Goal: Task Accomplishment & Management: Complete application form

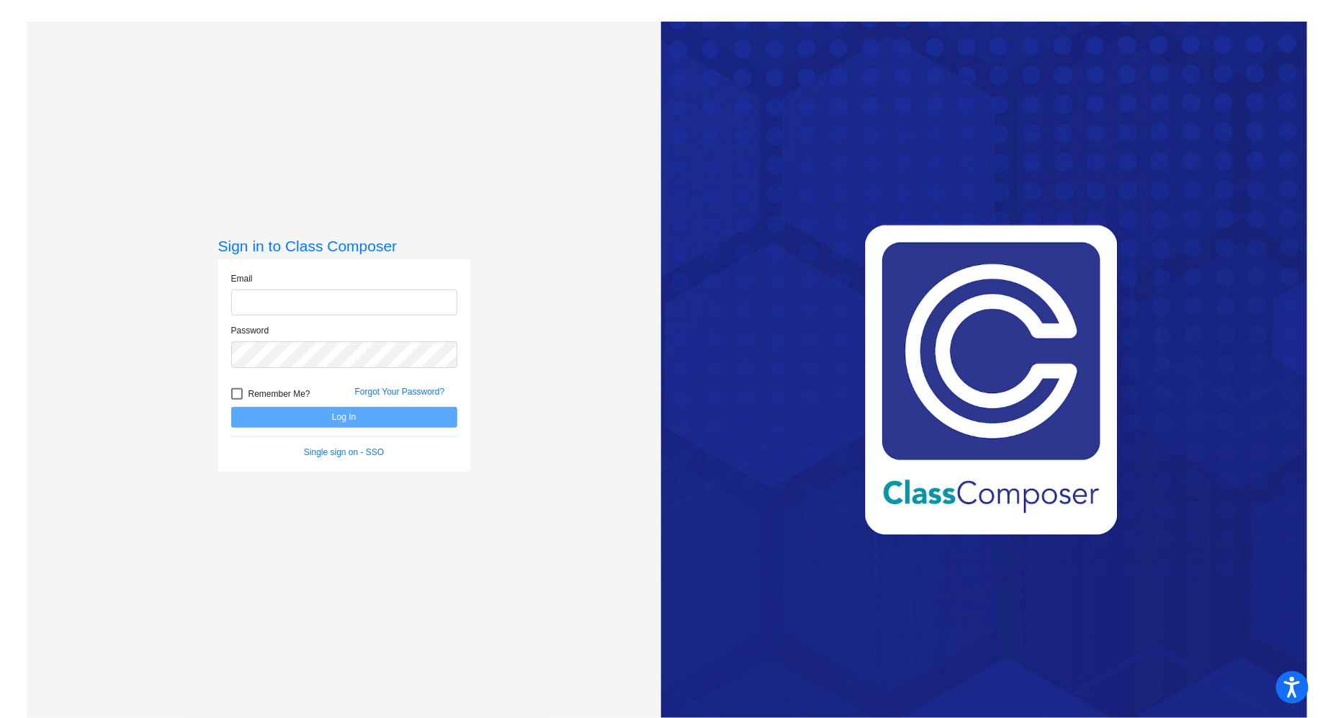
type input "[EMAIL_ADDRESS][DOMAIN_NAME]"
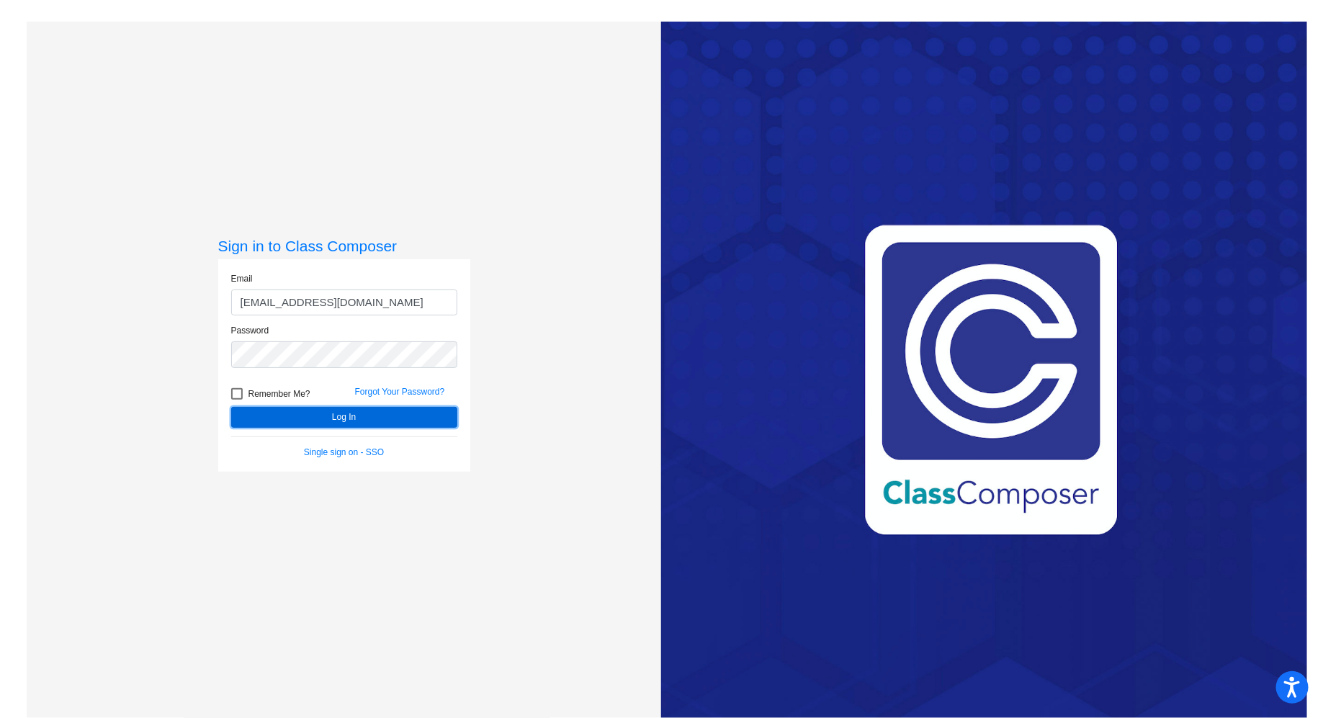
click at [401, 418] on button "Log In" at bounding box center [344, 417] width 226 height 21
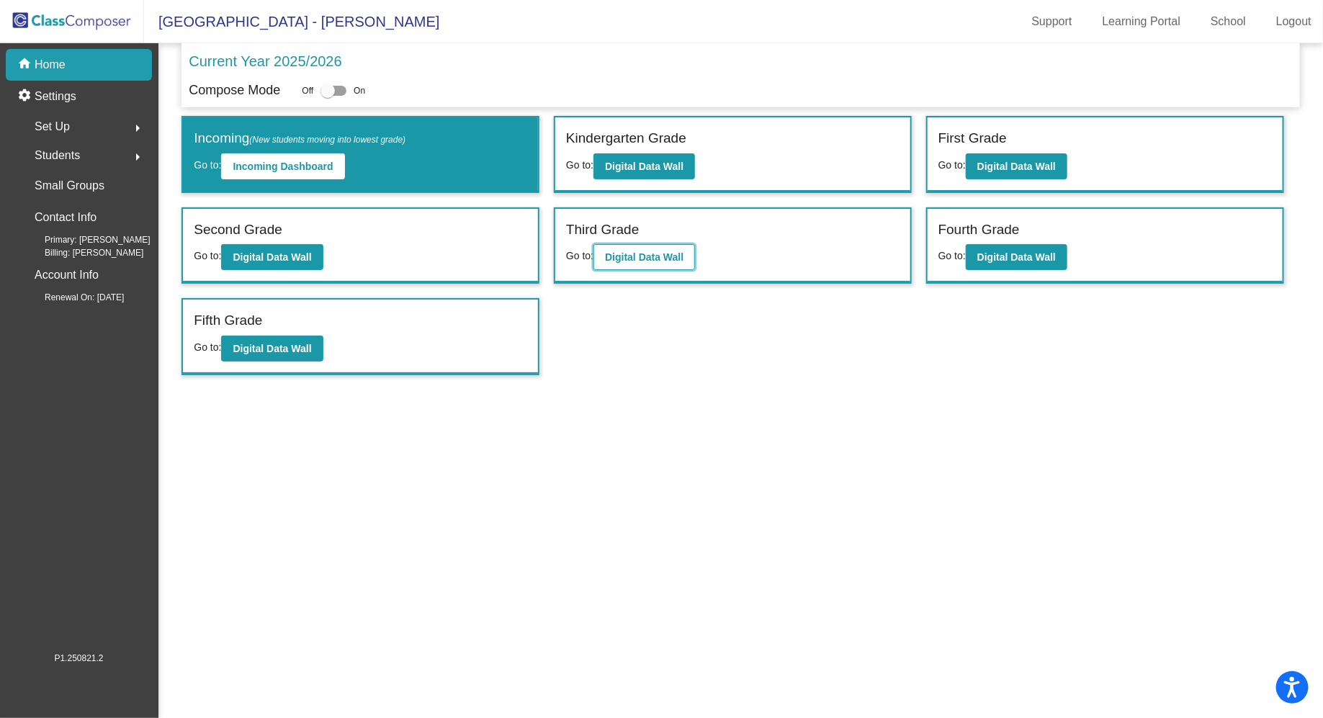
click at [616, 246] on button "Digital Data Wall" at bounding box center [644, 257] width 102 height 26
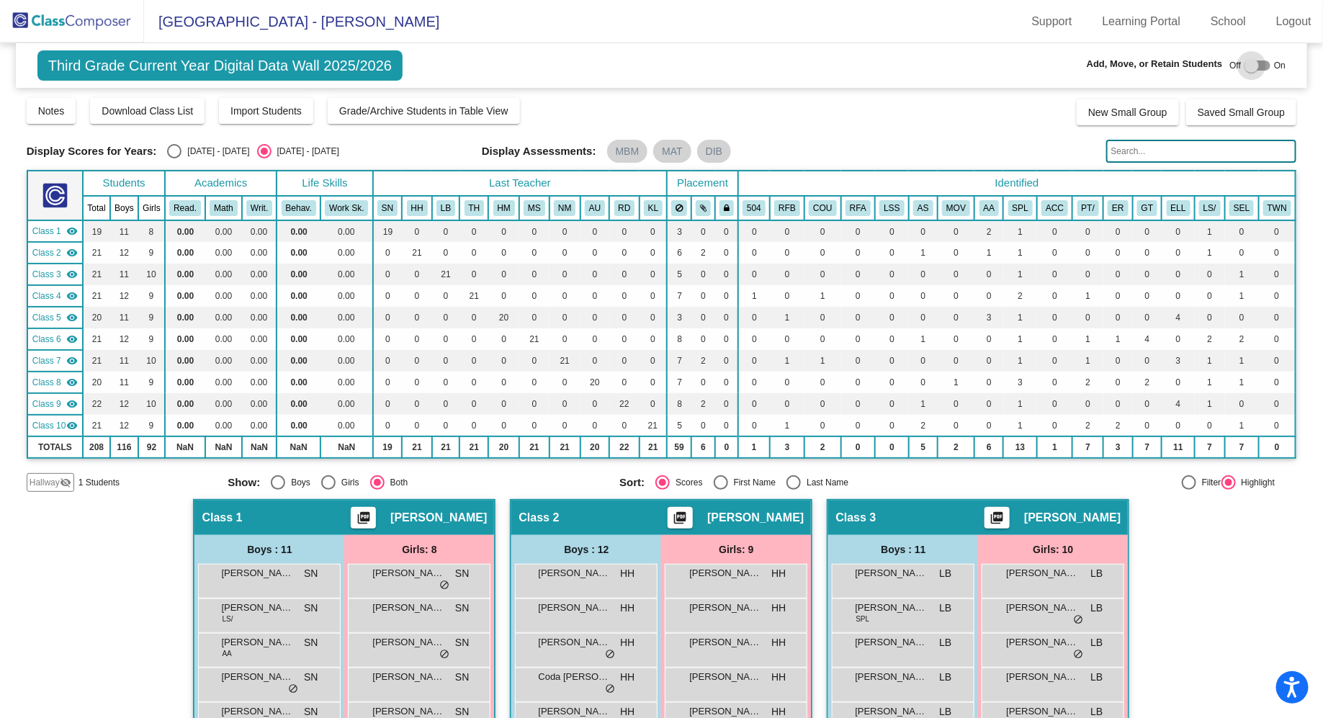
click at [661, 66] on div at bounding box center [1257, 65] width 26 height 10
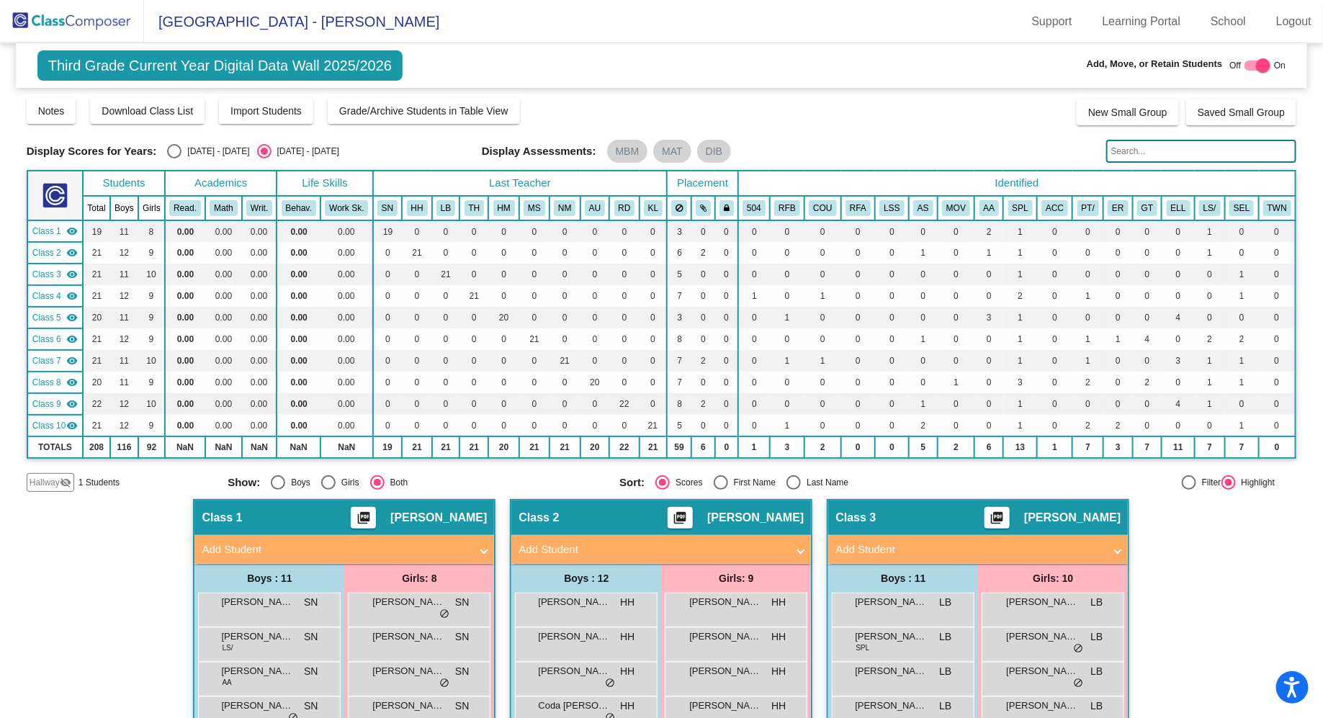
checkbox input "true"
click at [52, 473] on div "Hallway visibility_off" at bounding box center [51, 482] width 48 height 19
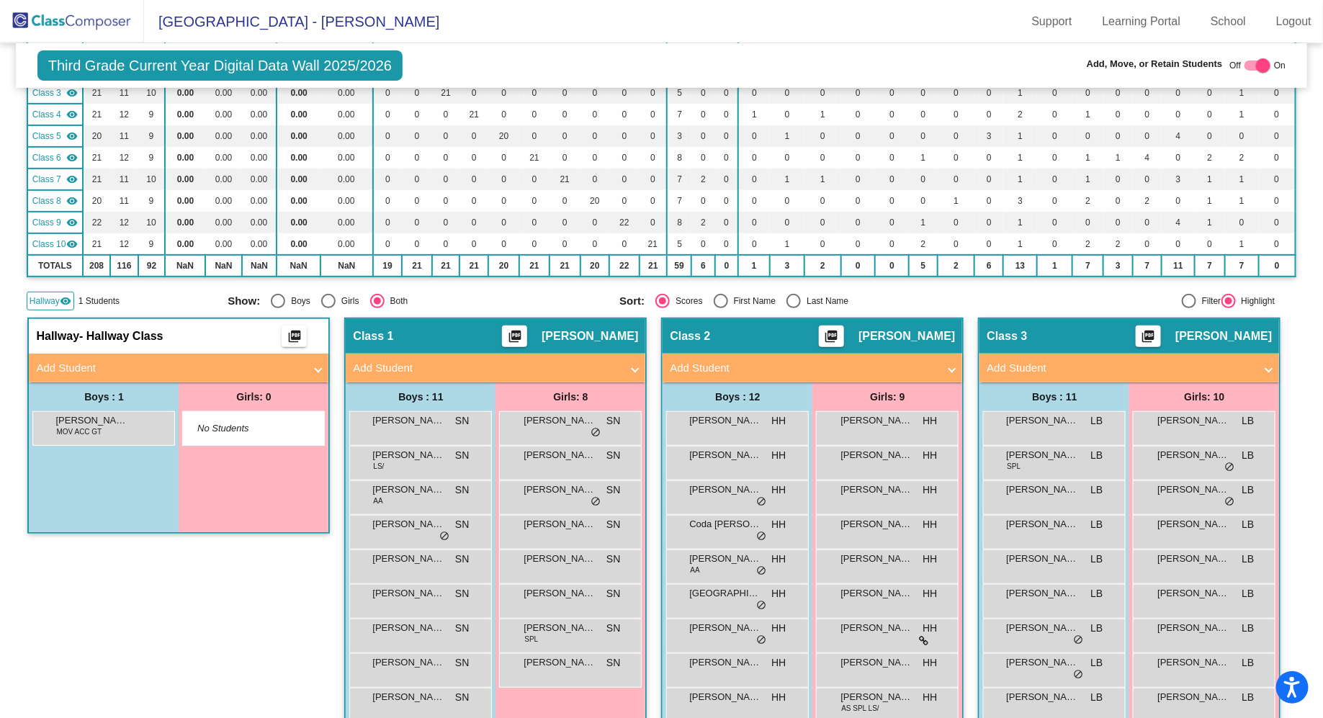
scroll to position [188, 0]
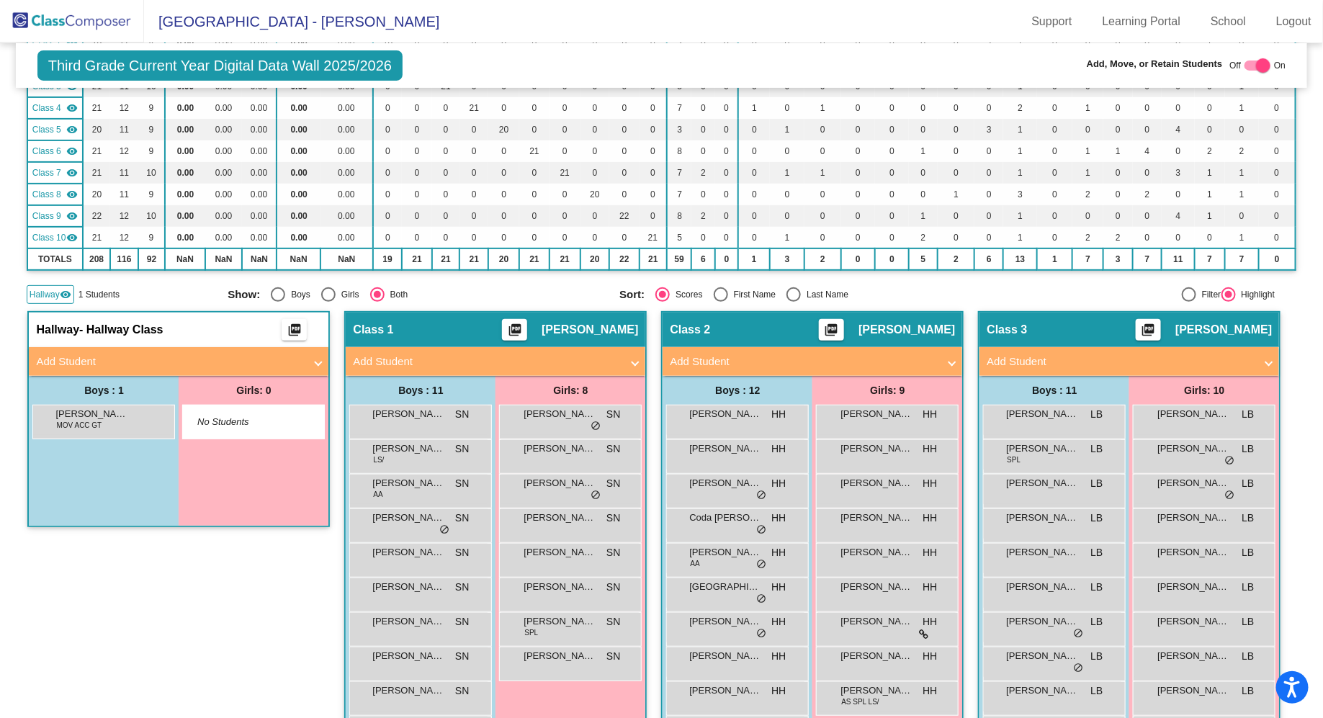
click at [274, 354] on mat-panel-title "Add Student" at bounding box center [170, 362] width 268 height 17
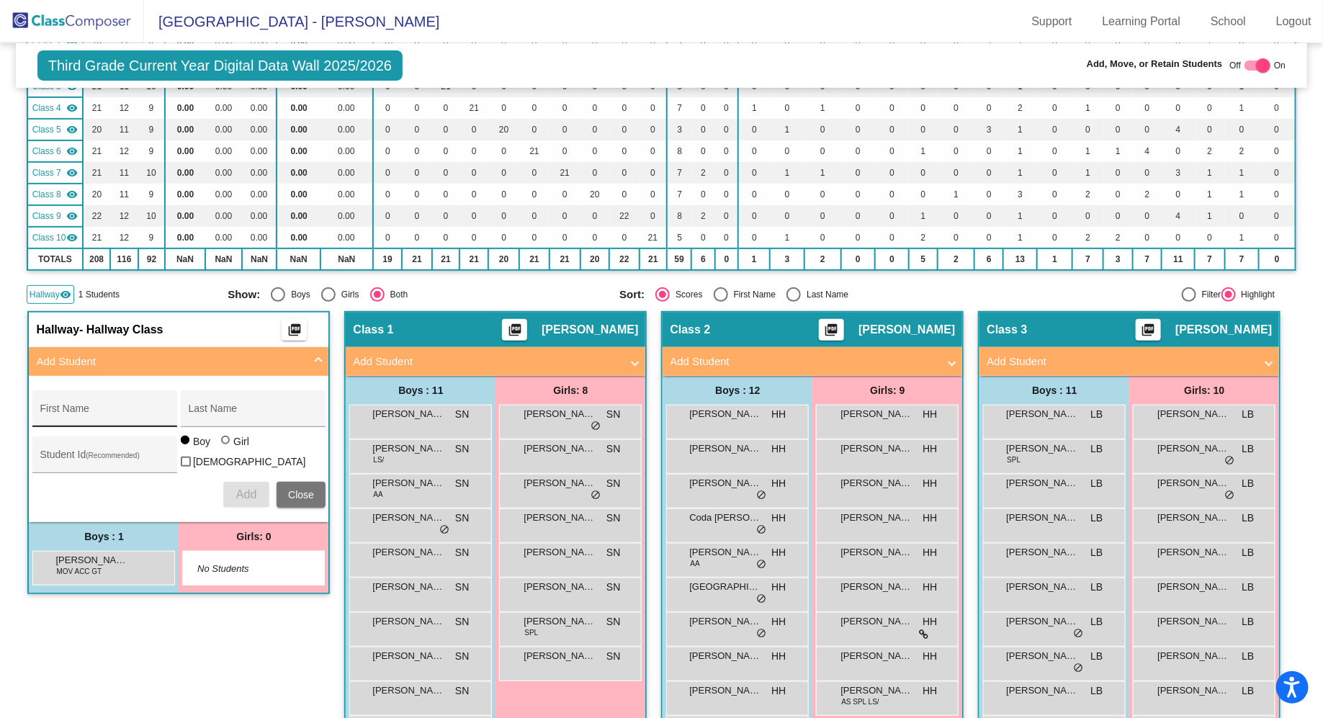
click at [169, 410] on input "First Name" at bounding box center [105, 414] width 130 height 12
type input "[PERSON_NAME]"
type input "Wloka"
click at [230, 444] on div at bounding box center [225, 440] width 9 height 9
click at [227, 447] on input "Girl" at bounding box center [226, 447] width 1 height 1
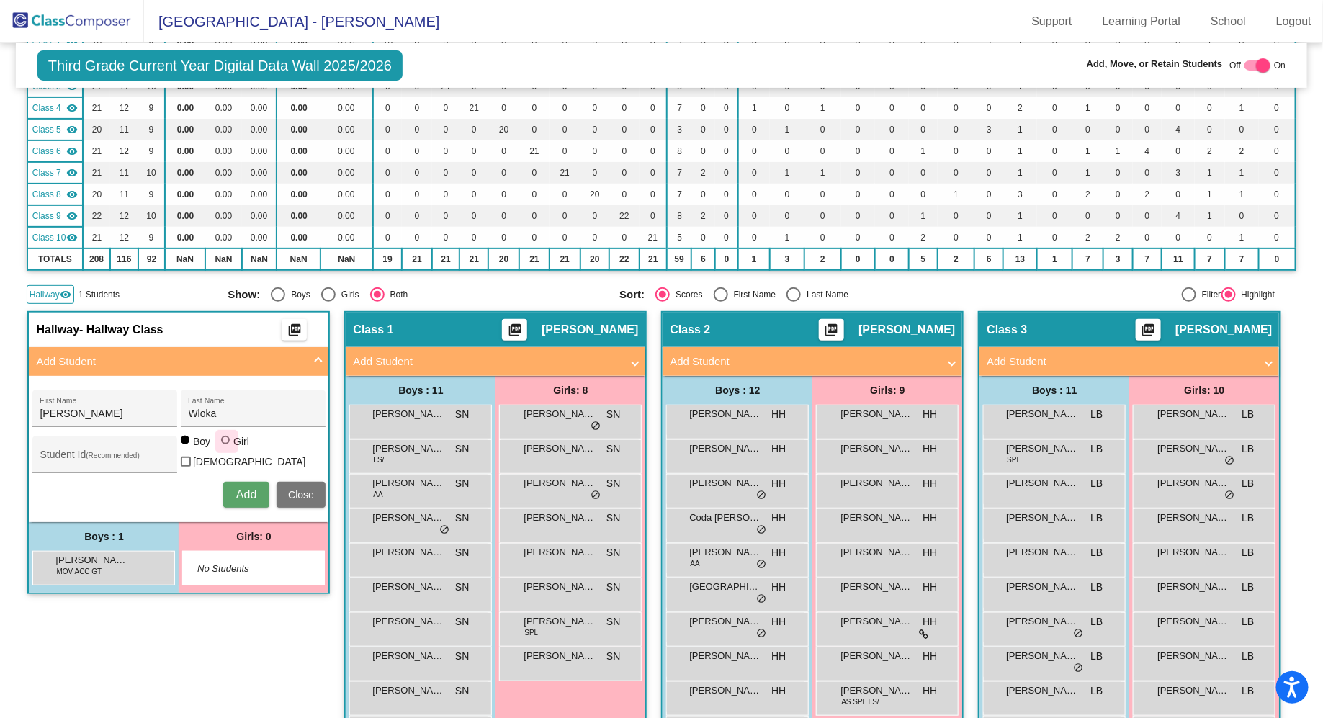
radio input "true"
click at [256, 488] on span "Add" at bounding box center [246, 494] width 20 height 12
click at [330, 637] on div "Hallway - Hallway Class picture_as_pdf Add Student First Name Last Name Student…" at bounding box center [178, 576] width 302 height 531
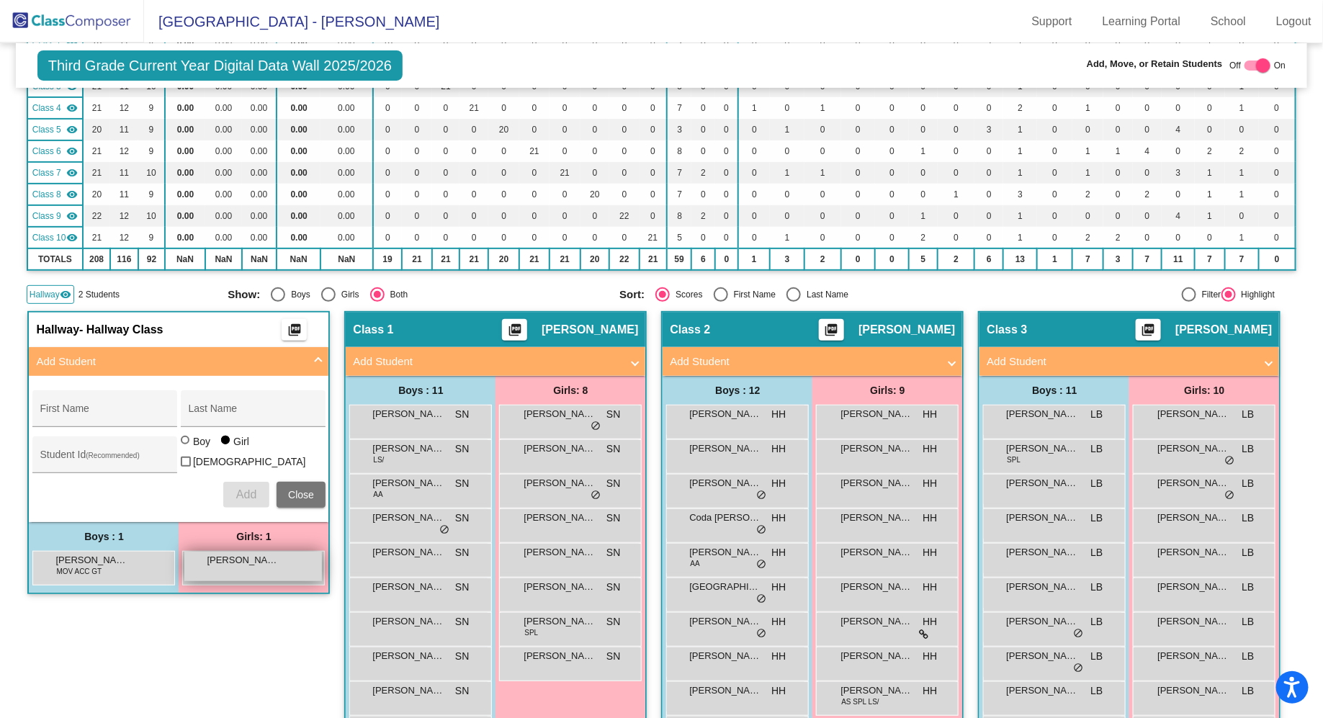
click at [322, 568] on div "[PERSON_NAME] lock do_not_disturb_alt" at bounding box center [253, 567] width 138 height 30
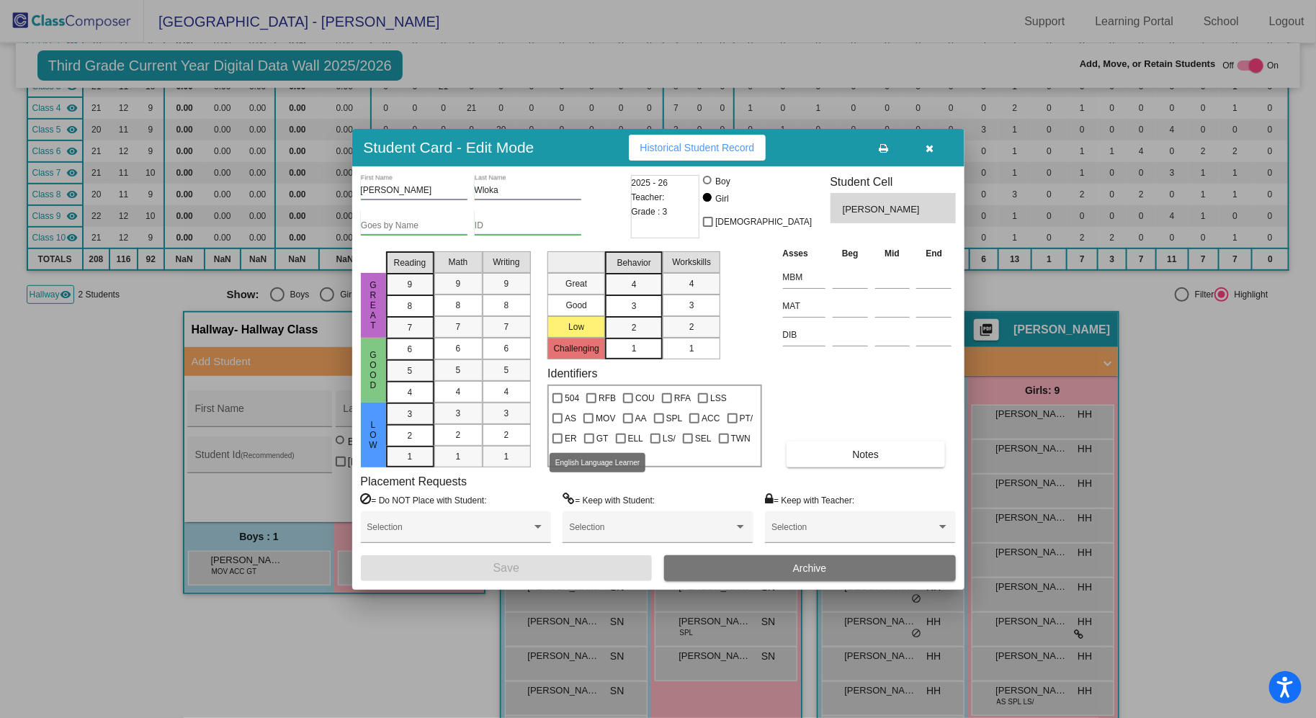
click at [616, 441] on div at bounding box center [621, 439] width 10 height 10
click at [620, 444] on input "ELL" at bounding box center [620, 444] width 1 height 1
checkbox input "true"
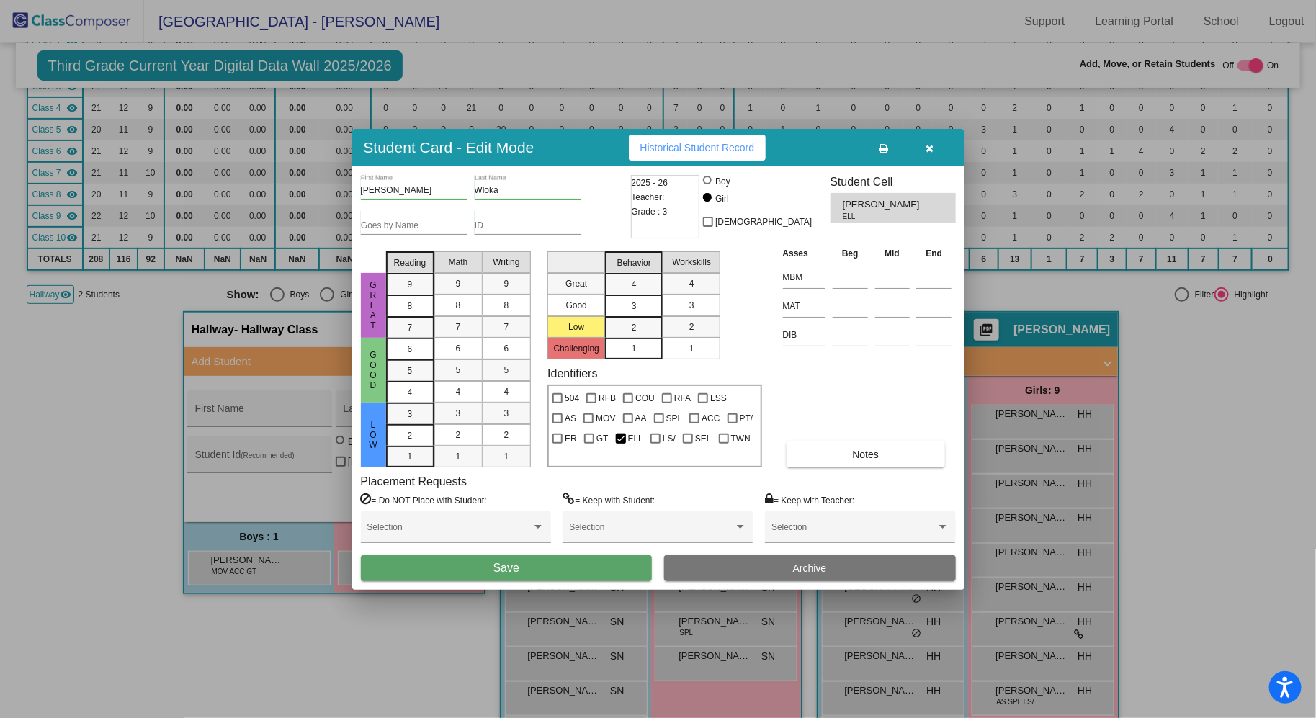
click at [562, 573] on button "Save" at bounding box center [507, 568] width 292 height 26
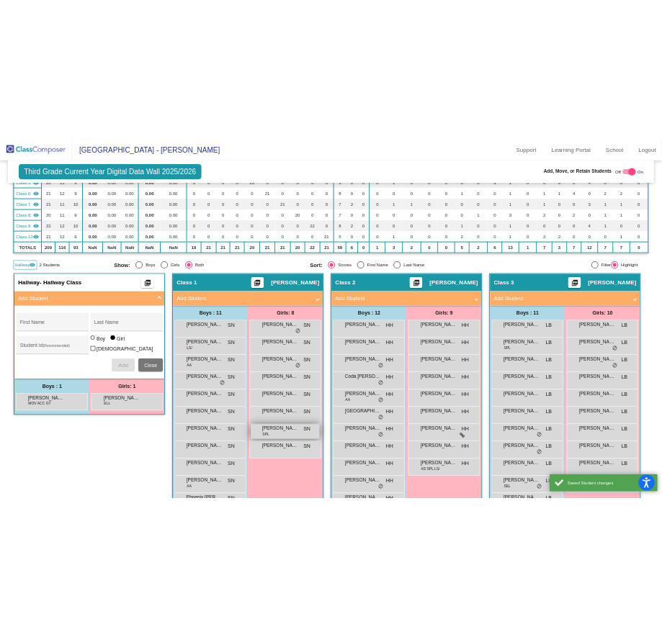
scroll to position [238, 0]
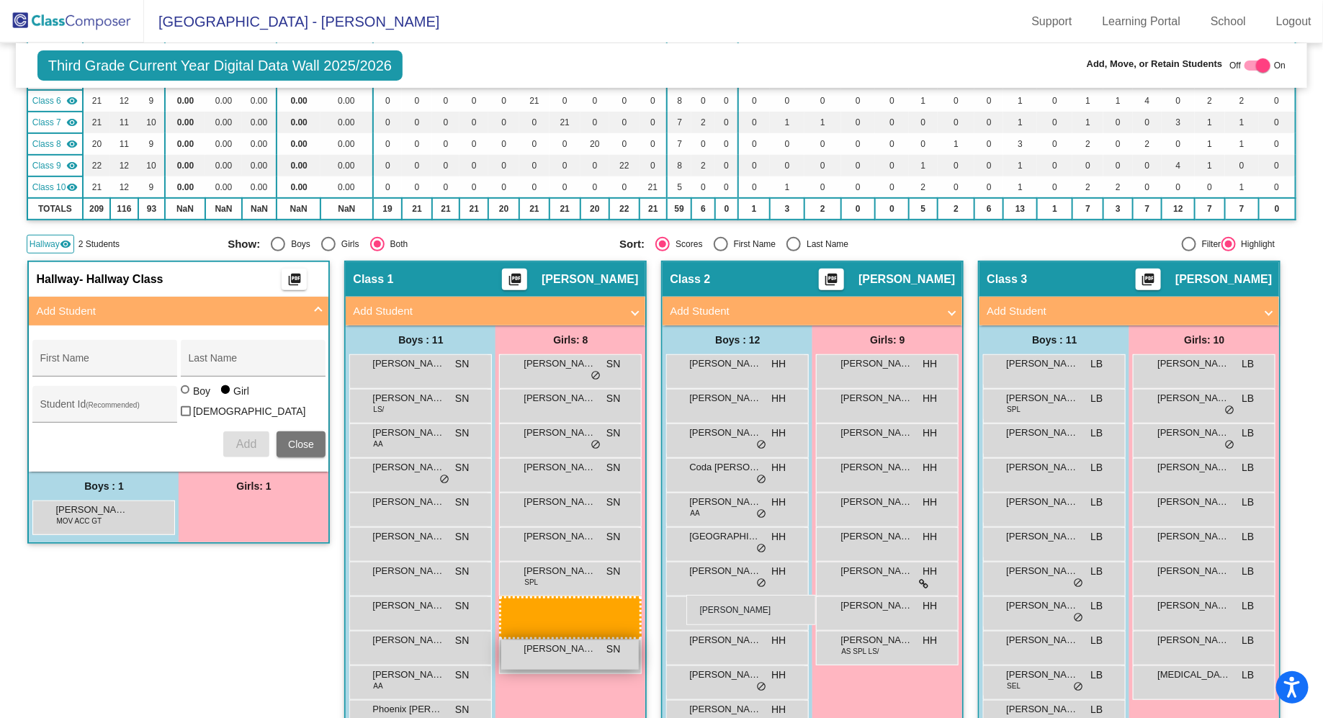
drag, startPoint x: 373, startPoint y: 516, endPoint x: 686, endPoint y: 595, distance: 322.9
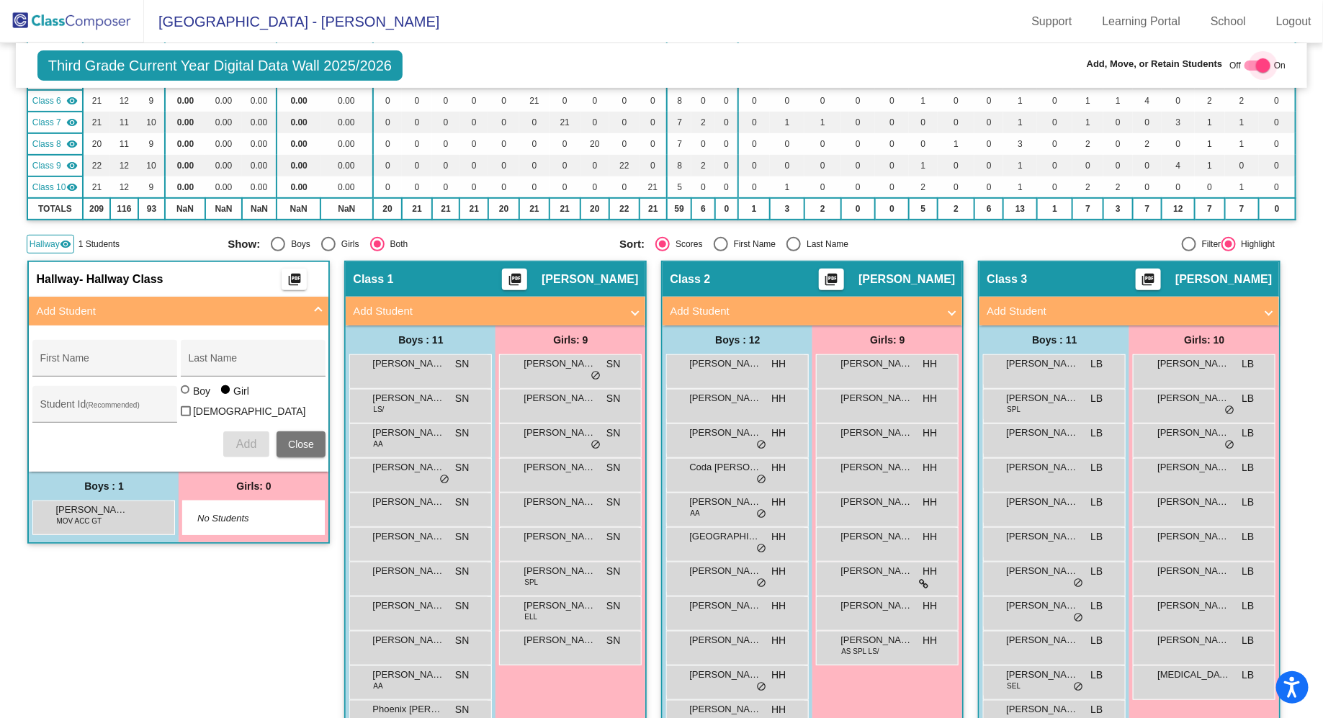
click at [661, 64] on div at bounding box center [1257, 65] width 26 height 10
checkbox input "false"
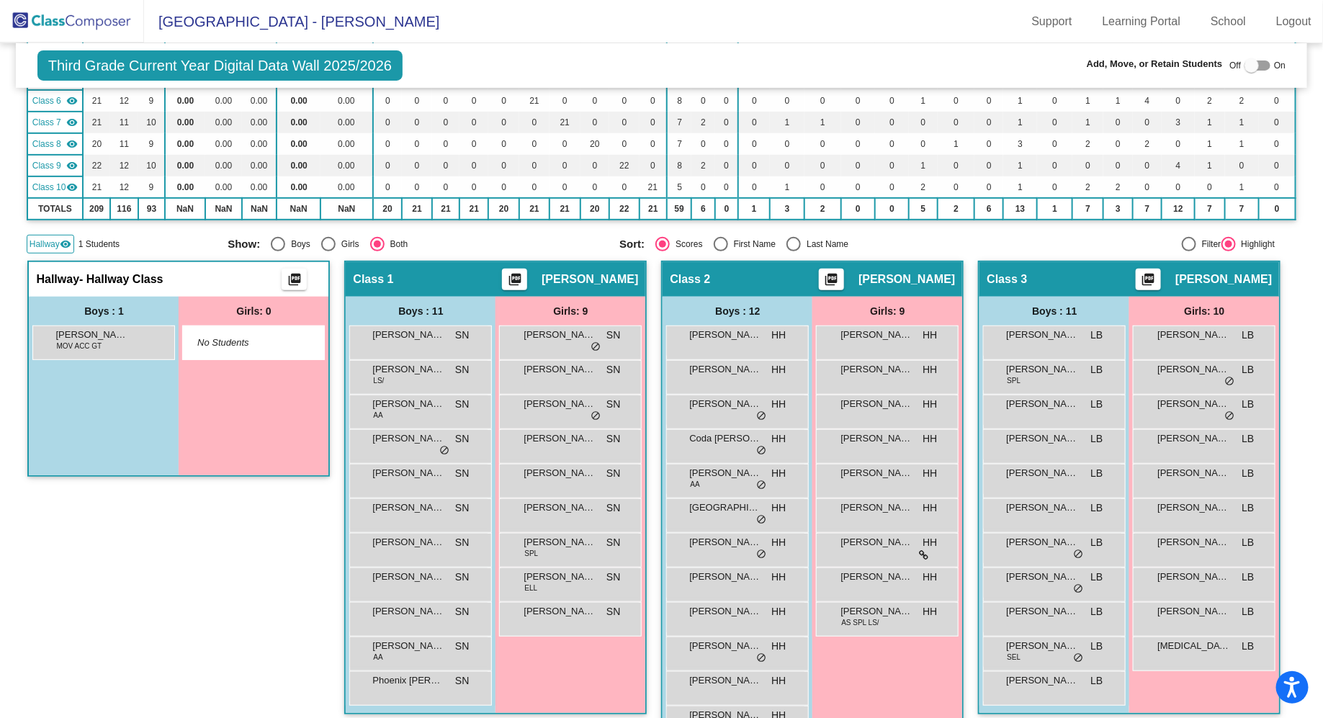
scroll to position [0, 0]
